Goal: Task Accomplishment & Management: Use online tool/utility

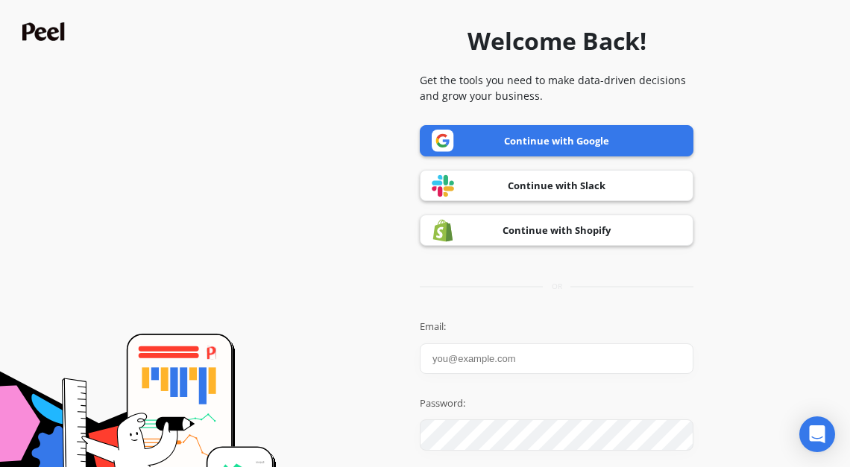
click at [590, 224] on link "Continue with Shopify" at bounding box center [557, 230] width 274 height 31
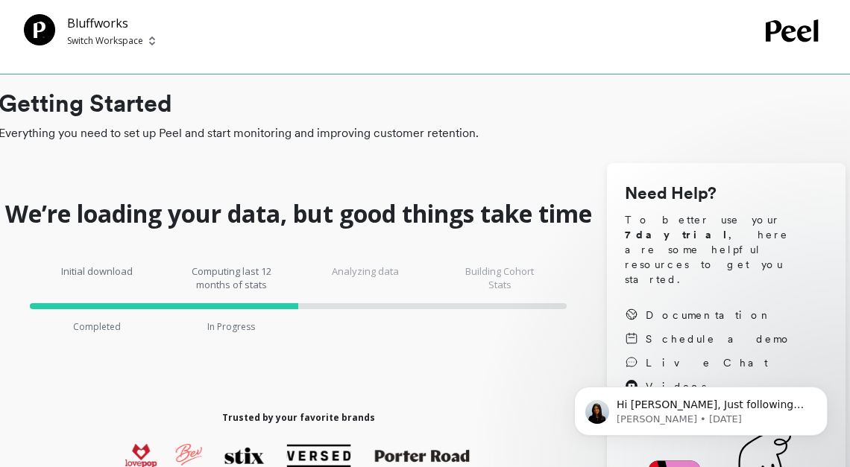
click at [566, 37] on div "Bluffworks Switch Workspace" at bounding box center [395, 31] width 742 height 34
click at [666, 405] on p "Hi [PERSON_NAME], Just following up quickly in case my last message got buried.…" at bounding box center [712, 405] width 192 height 15
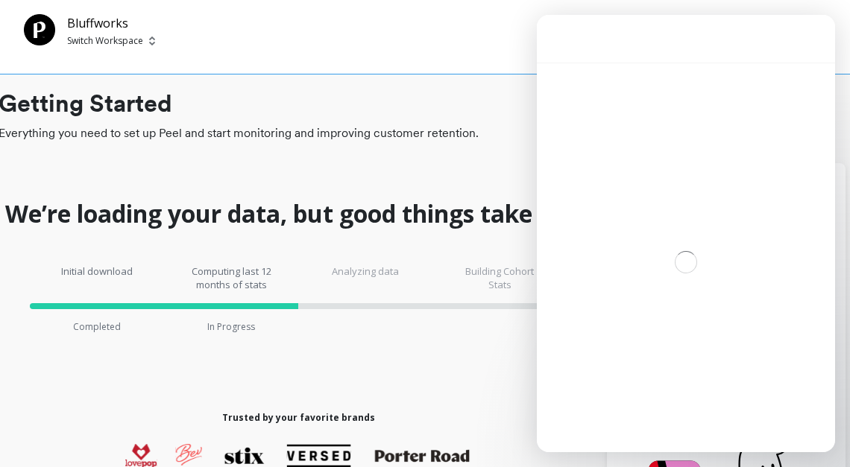
scroll to position [60, 0]
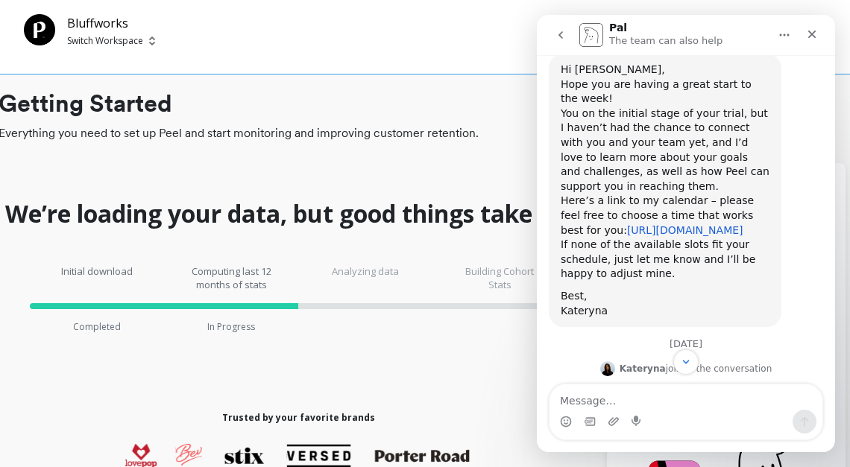
click at [664, 236] on link "[URL][DOMAIN_NAME]" at bounding box center [685, 230] width 116 height 12
